Goal: Information Seeking & Learning: Compare options

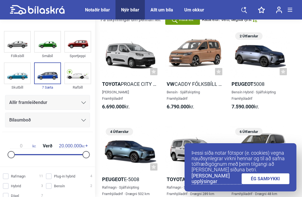
scroll to position [35, 0]
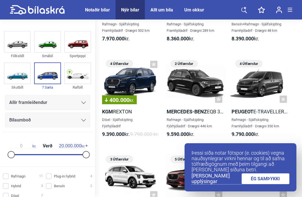
click at [94, 11] on div "Notaðir bílar" at bounding box center [97, 9] width 25 height 5
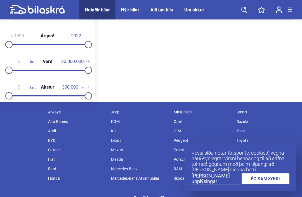
click at [94, 12] on div "Notaðir bílar" at bounding box center [97, 9] width 25 height 5
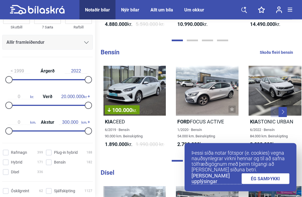
scroll to position [61, 0]
click at [4, 175] on input "Dísel 336" at bounding box center [24, 173] width 40 height 6
checkbox input "true"
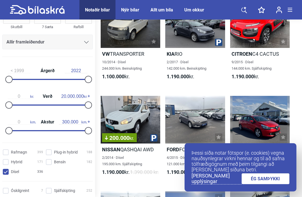
scroll to position [723, 0]
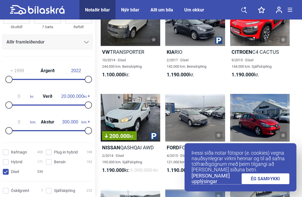
click at [274, 185] on link "ÉG SAMÞYKKI" at bounding box center [265, 179] width 48 height 11
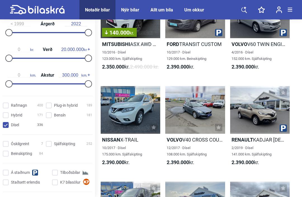
scroll to position [108, 0]
click at [6, 176] on input "Á staðnum" at bounding box center [27, 173] width 46 height 6
checkbox input "true"
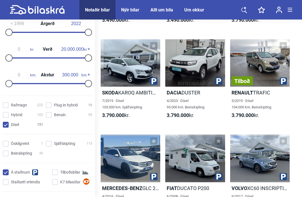
scroll to position [2333, 1]
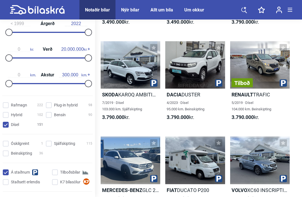
click at [266, 89] on div "Tilboð" at bounding box center [259, 65] width 59 height 48
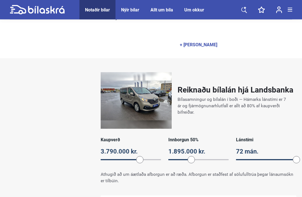
scroll to position [364, 0]
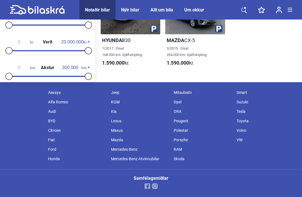
click at [276, 95] on div "Smart" at bounding box center [264, 92] width 63 height 9
checkbox input "false"
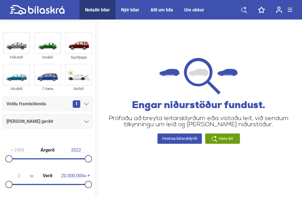
click at [46, 78] on img at bounding box center [48, 75] width 26 height 21
click at [45, 76] on img at bounding box center [48, 75] width 26 height 21
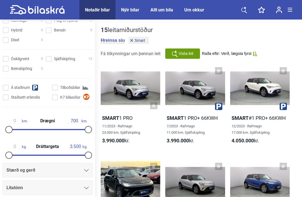
scroll to position [213, 0]
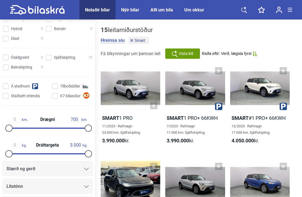
click at [4, 40] on input "Dísel 0" at bounding box center [24, 39] width 40 height 6
checkbox input "true"
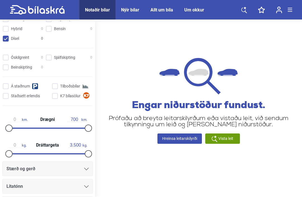
click at [7, 90] on input "Á staðnum" at bounding box center [27, 87] width 46 height 6
checkbox input "false"
checkbox input "true"
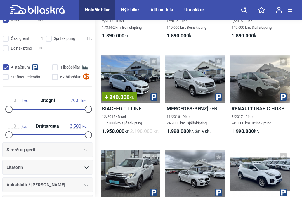
click at [263, 93] on div at bounding box center [259, 79] width 59 height 48
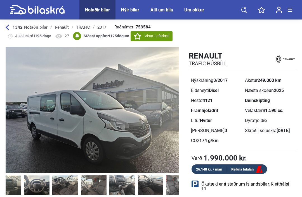
scroll to position [0, 263]
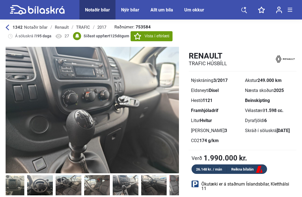
click at [133, 192] on img at bounding box center [126, 185] width 26 height 20
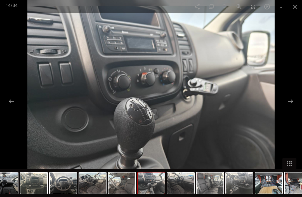
scroll to position [671, 0]
checkbox input "false"
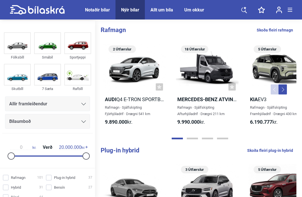
click at [46, 74] on img at bounding box center [48, 75] width 26 height 21
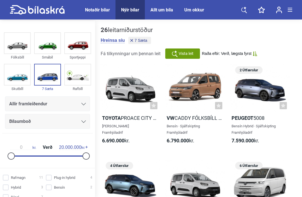
click at [92, 11] on div "Notaðir bílar" at bounding box center [97, 9] width 25 height 5
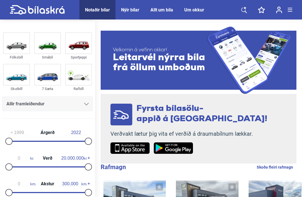
click at [56, 82] on img at bounding box center [48, 75] width 26 height 21
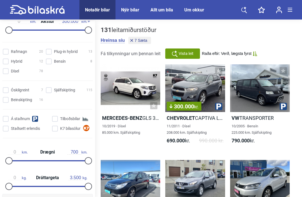
scroll to position [166, 0]
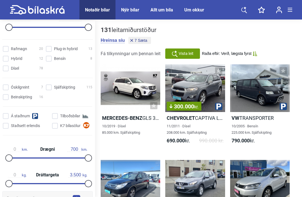
click at [9, 120] on input "Á staðnum" at bounding box center [27, 117] width 46 height 6
checkbox input "true"
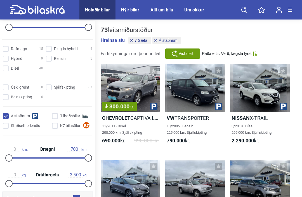
click at [6, 72] on input "Dísel 40" at bounding box center [24, 69] width 40 height 6
checkbox input "true"
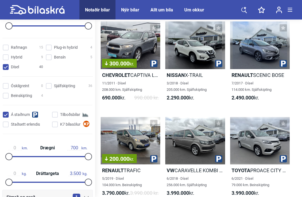
click at [147, 136] on div "200.000 kr." at bounding box center [130, 141] width 59 height 48
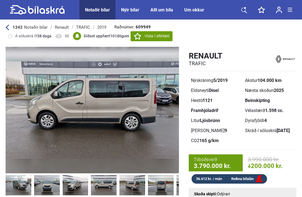
click at [111, 183] on img at bounding box center [104, 185] width 26 height 20
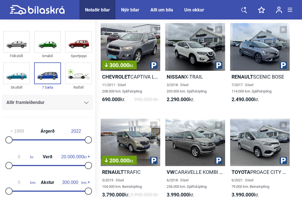
scroll to position [41, 0]
